Goal: Information Seeking & Learning: Learn about a topic

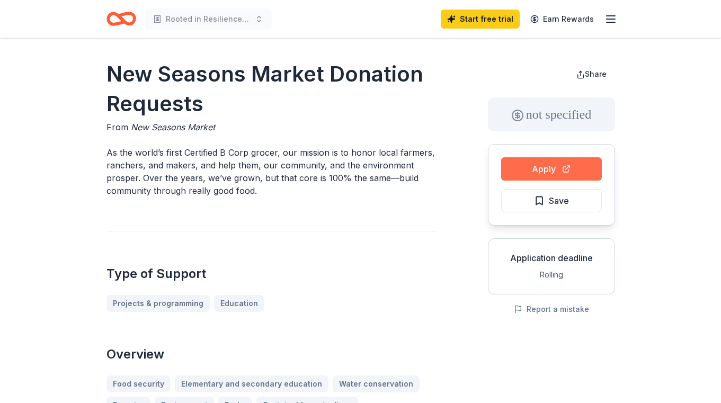
click at [594, 170] on button "Apply" at bounding box center [551, 168] width 101 height 23
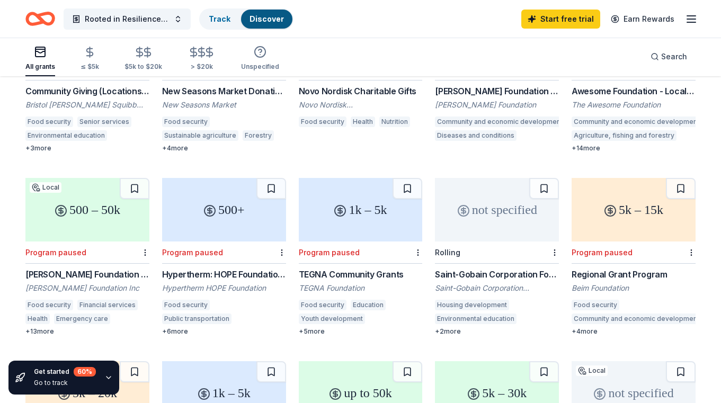
scroll to position [432, 0]
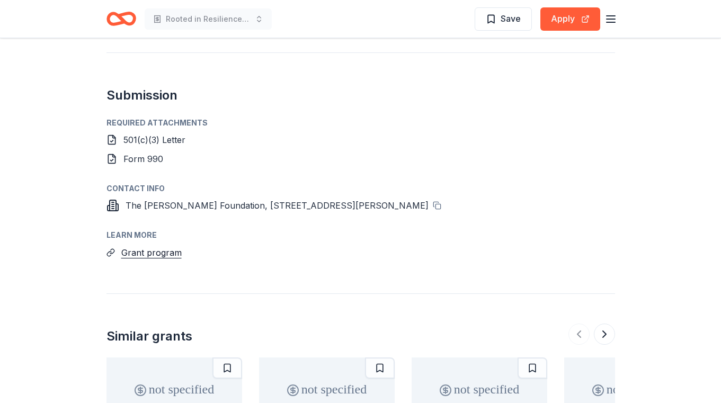
scroll to position [703, 0]
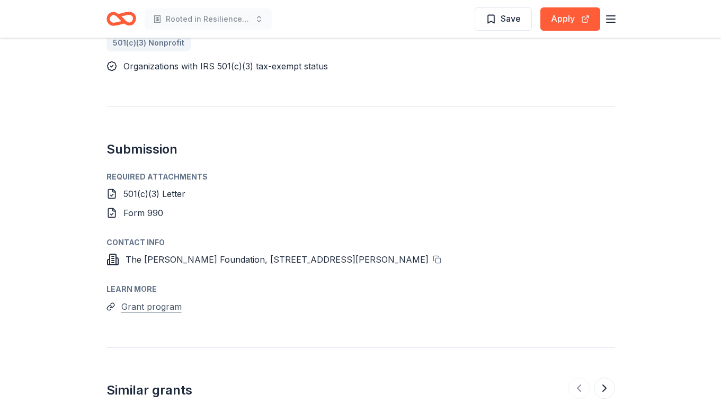
click at [143, 300] on button "Grant program" at bounding box center [151, 307] width 60 height 14
